Goal: Task Accomplishment & Management: Manage account settings

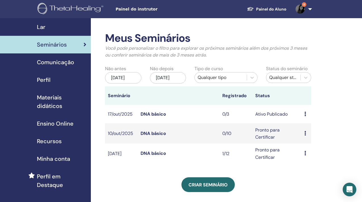
click at [305, 113] on icon at bounding box center [305, 114] width 2 height 5
click at [310, 134] on font "Participantes" at bounding box center [311, 134] width 28 height 6
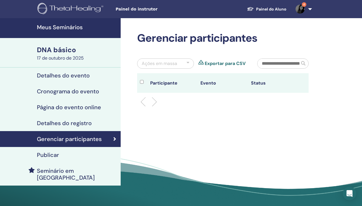
click at [279, 62] on input "text" at bounding box center [278, 64] width 42 height 10
